Goal: Information Seeking & Learning: Learn about a topic

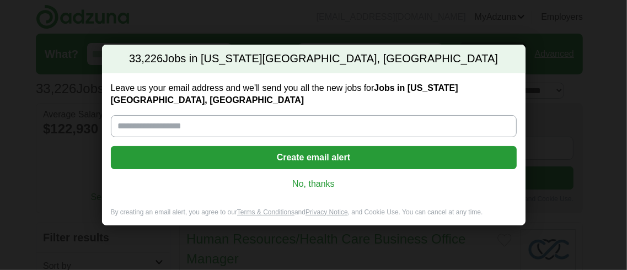
click at [313, 179] on link "No, thanks" at bounding box center [314, 184] width 388 height 12
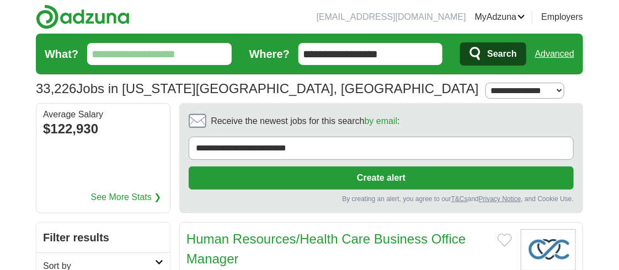
click at [153, 54] on input "What?" at bounding box center [159, 54] width 145 height 22
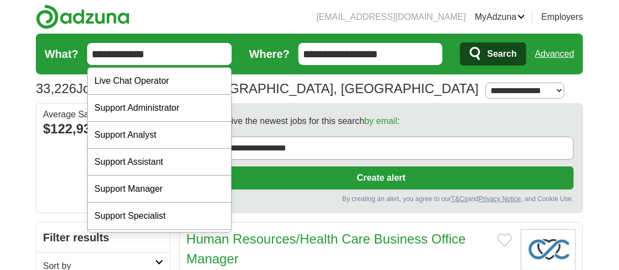
type input "**********"
click at [501, 55] on span "Search" at bounding box center [501, 54] width 29 height 22
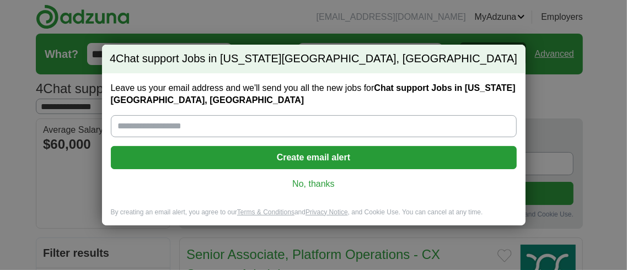
click at [320, 185] on link "No, thanks" at bounding box center [314, 184] width 388 height 12
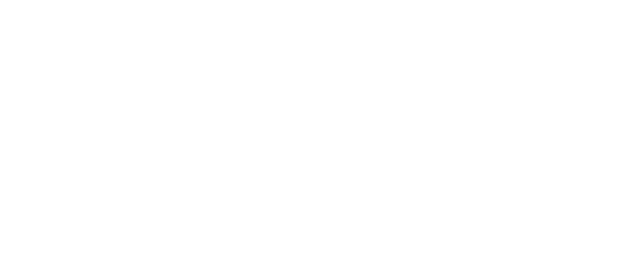
scroll to position [1183, 0]
